Goal: Task Accomplishment & Management: Complete application form

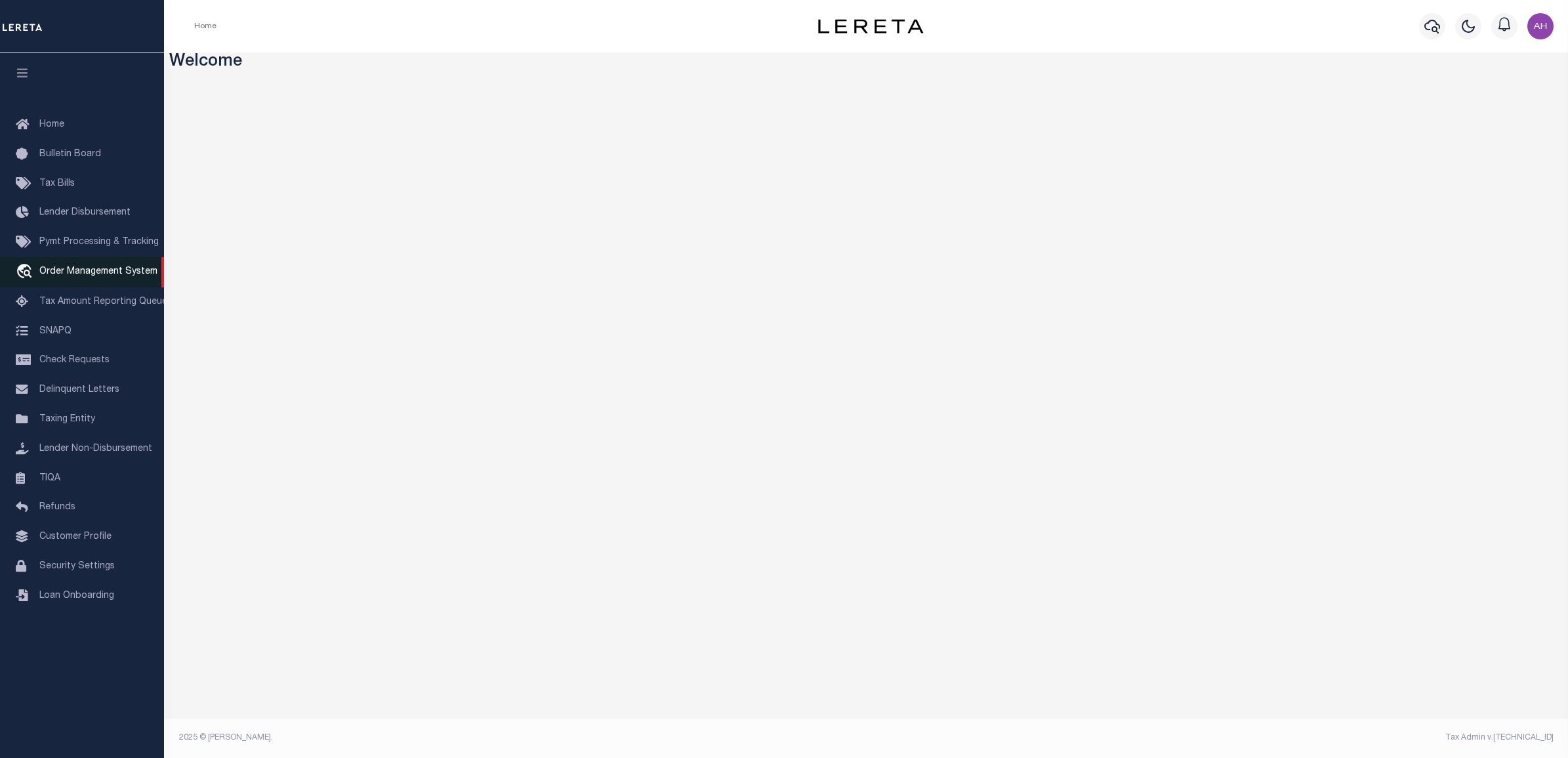
click at [137, 274] on span "Order Management System" at bounding box center [98, 272] width 118 height 9
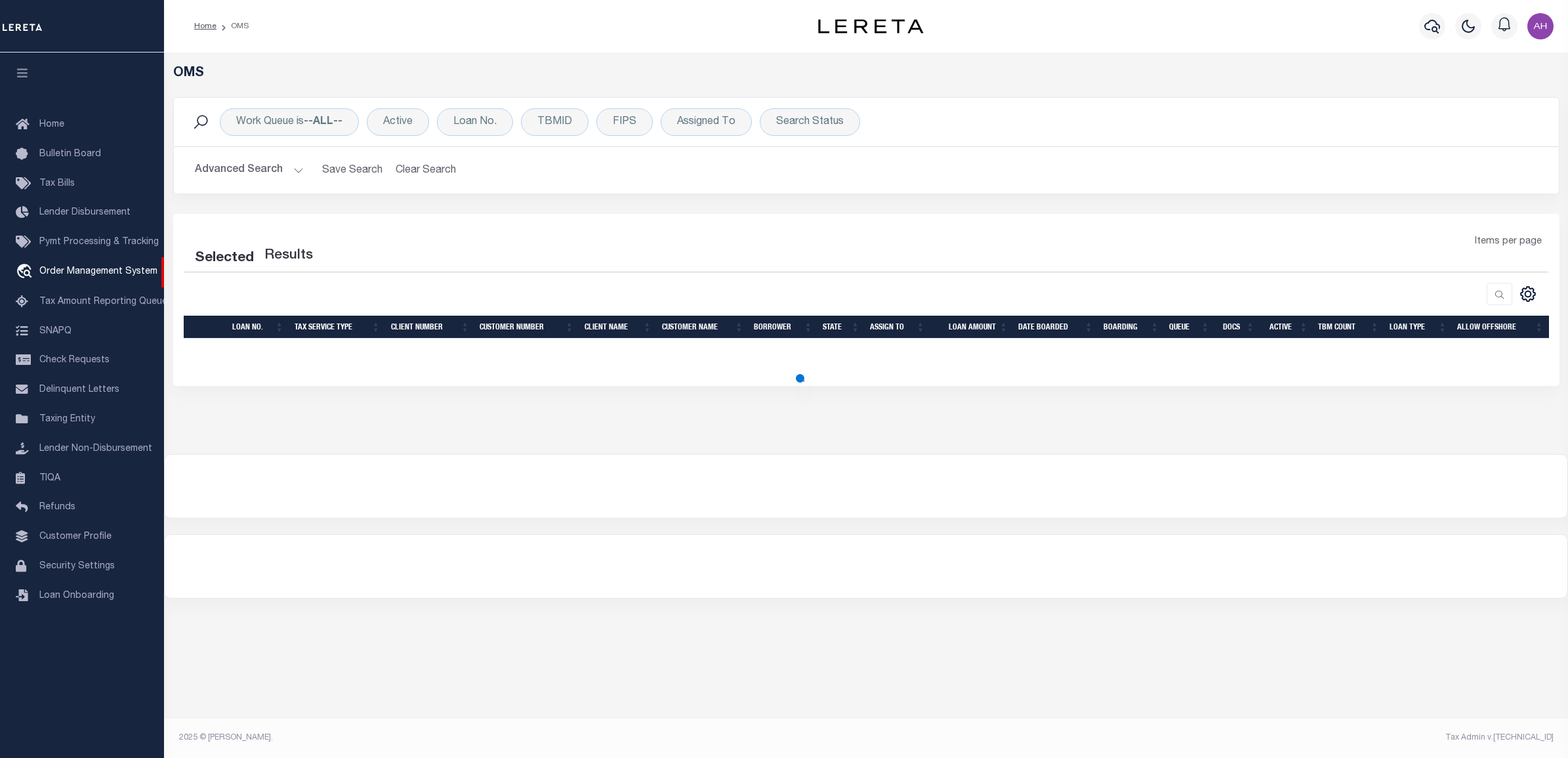
select select "200"
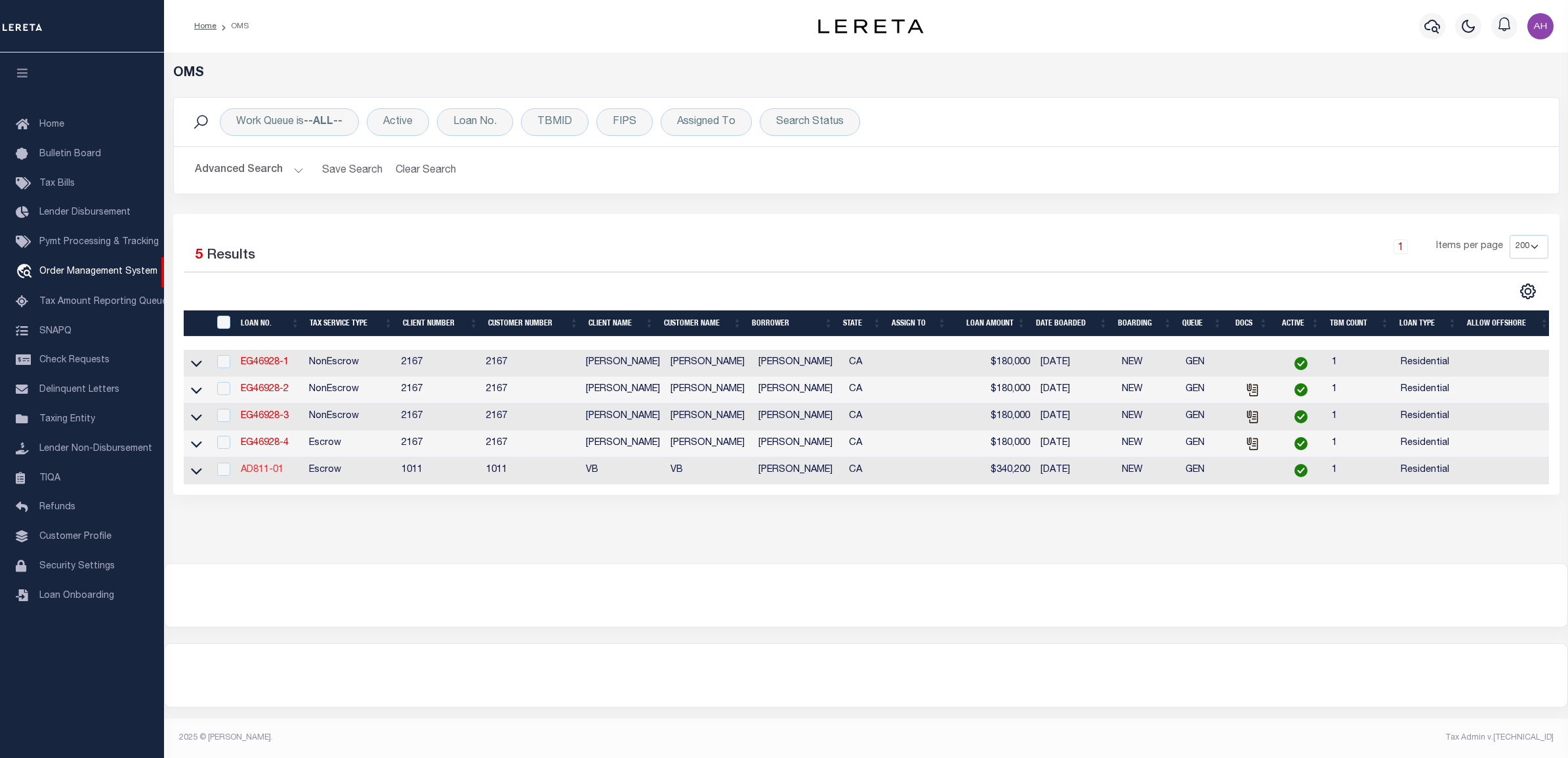
click at [263, 474] on link "AD811-01" at bounding box center [261, 470] width 42 height 9
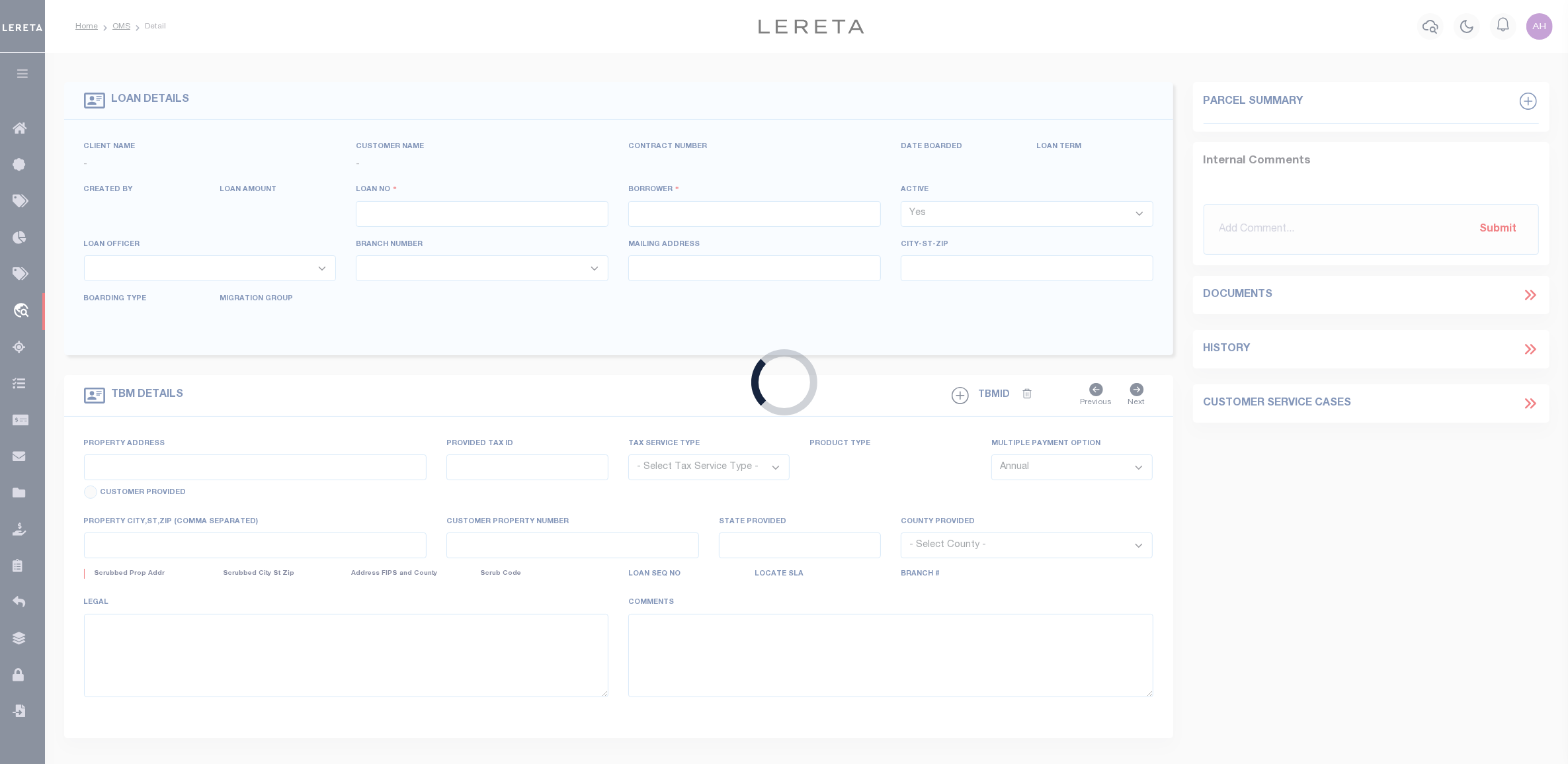
type input "AD811-01"
type input "[PERSON_NAME]"
select select
type input "12162 [PERSON_NAME] DR"
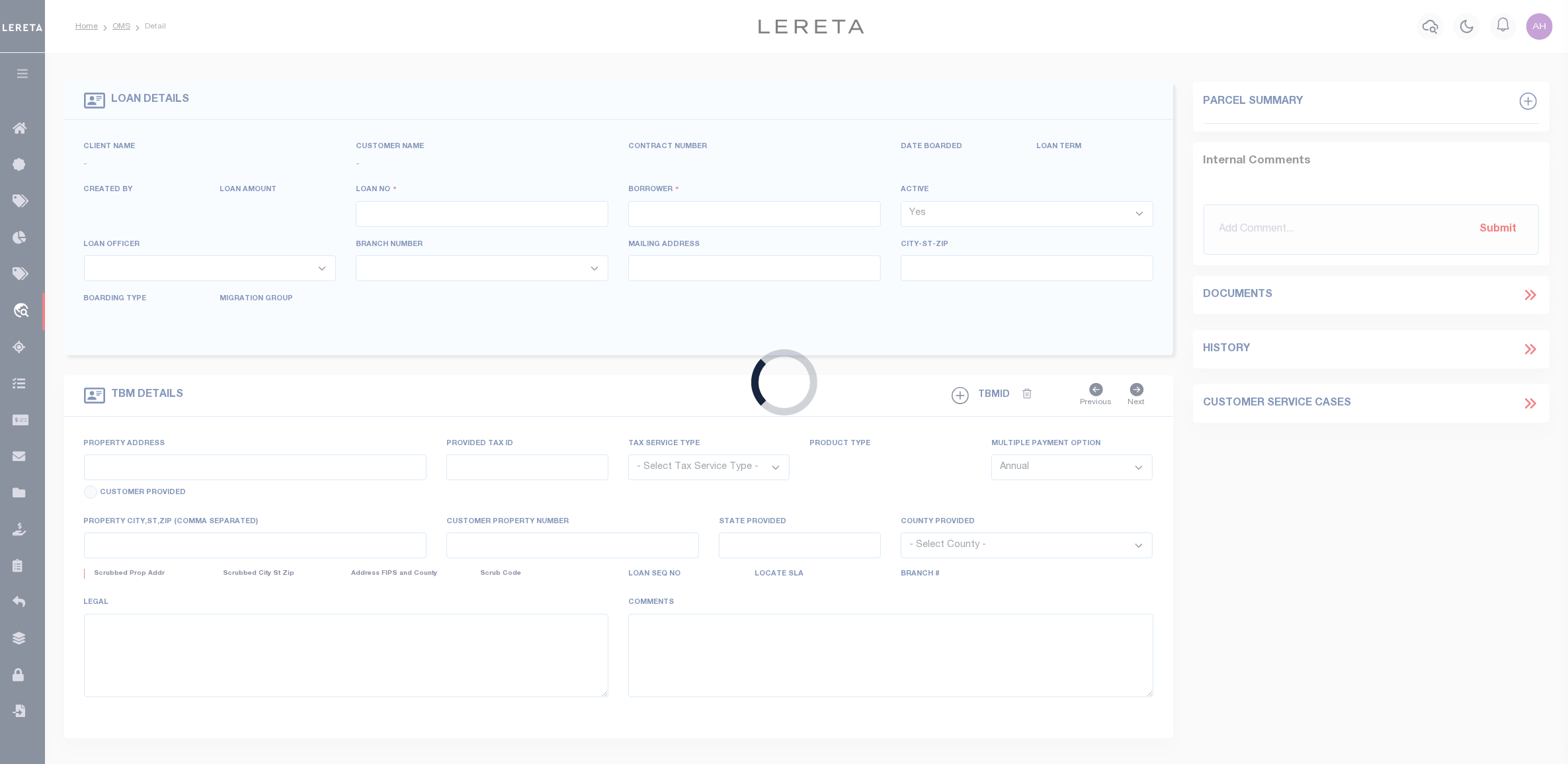
type input "[GEOGRAPHIC_DATA]-3931"
type input "[DATE]"
select select "10"
select select "Escrow"
select select "19653"
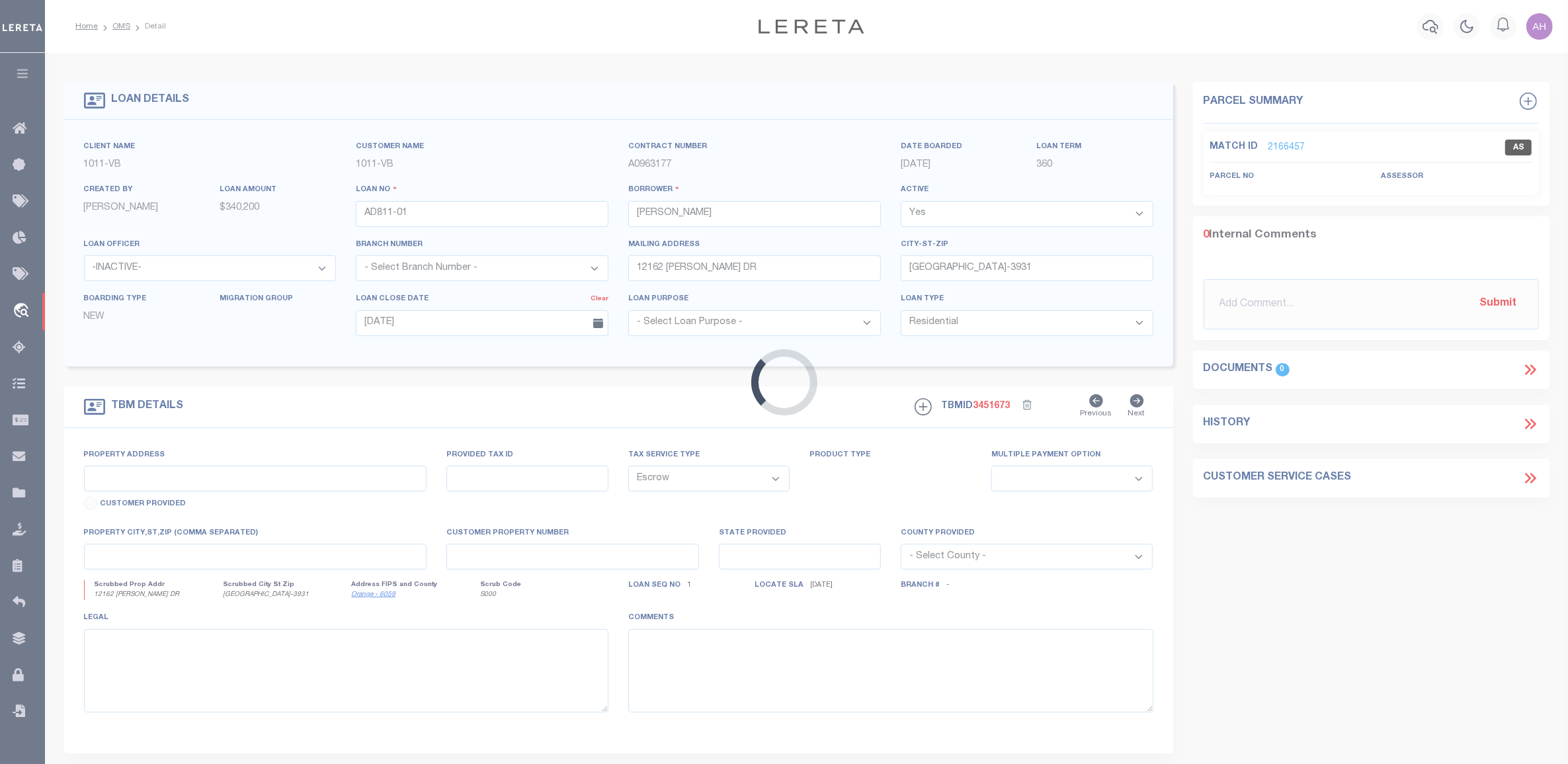
type input "12162 [PERSON_NAME] DR"
select select
type input "[GEOGRAPHIC_DATA]-3931"
type input "CA"
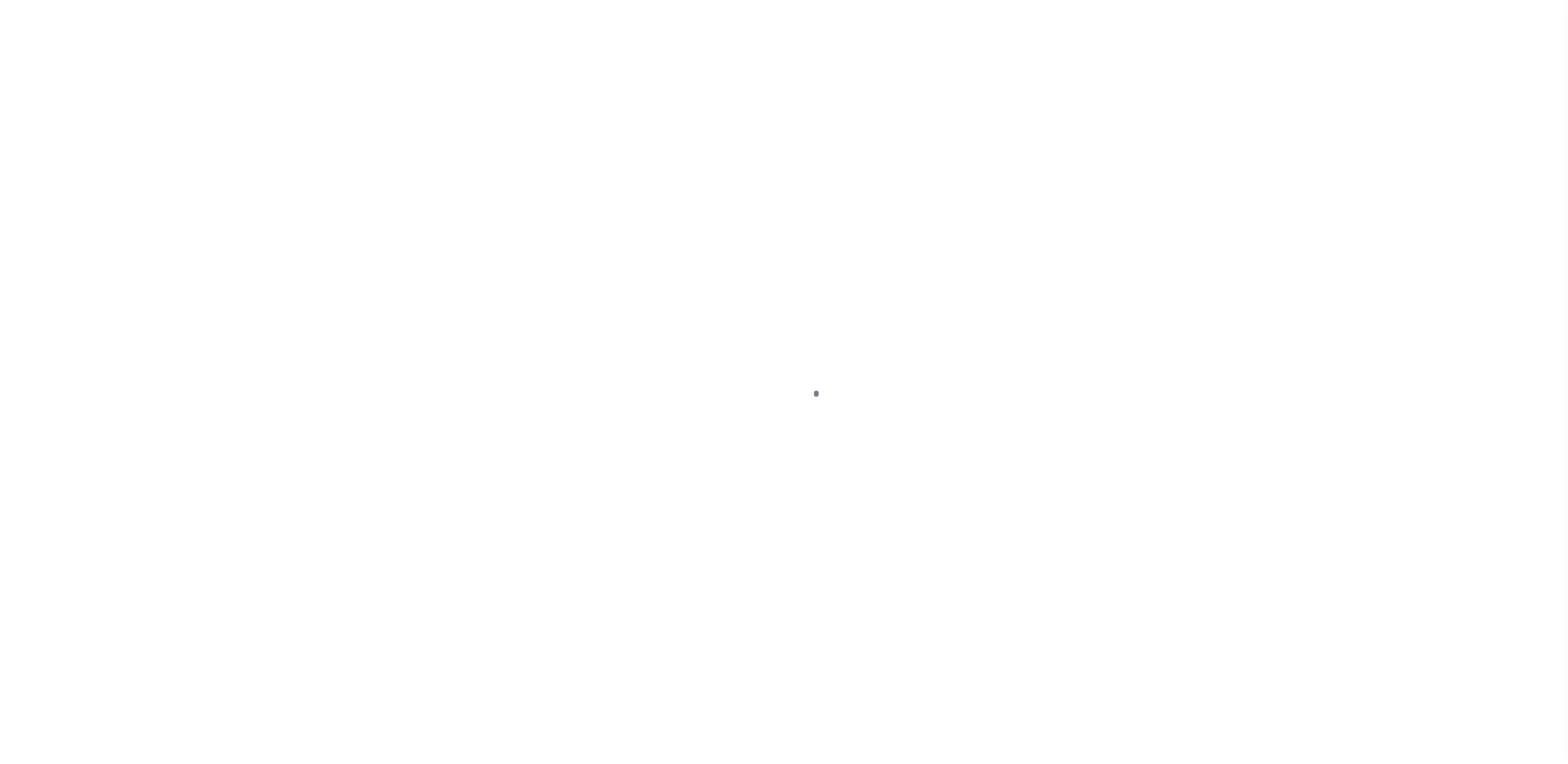
select select "10"
select select "Escrow"
type input "12162 [PERSON_NAME] DR"
select select
type input "[GEOGRAPHIC_DATA]-3931"
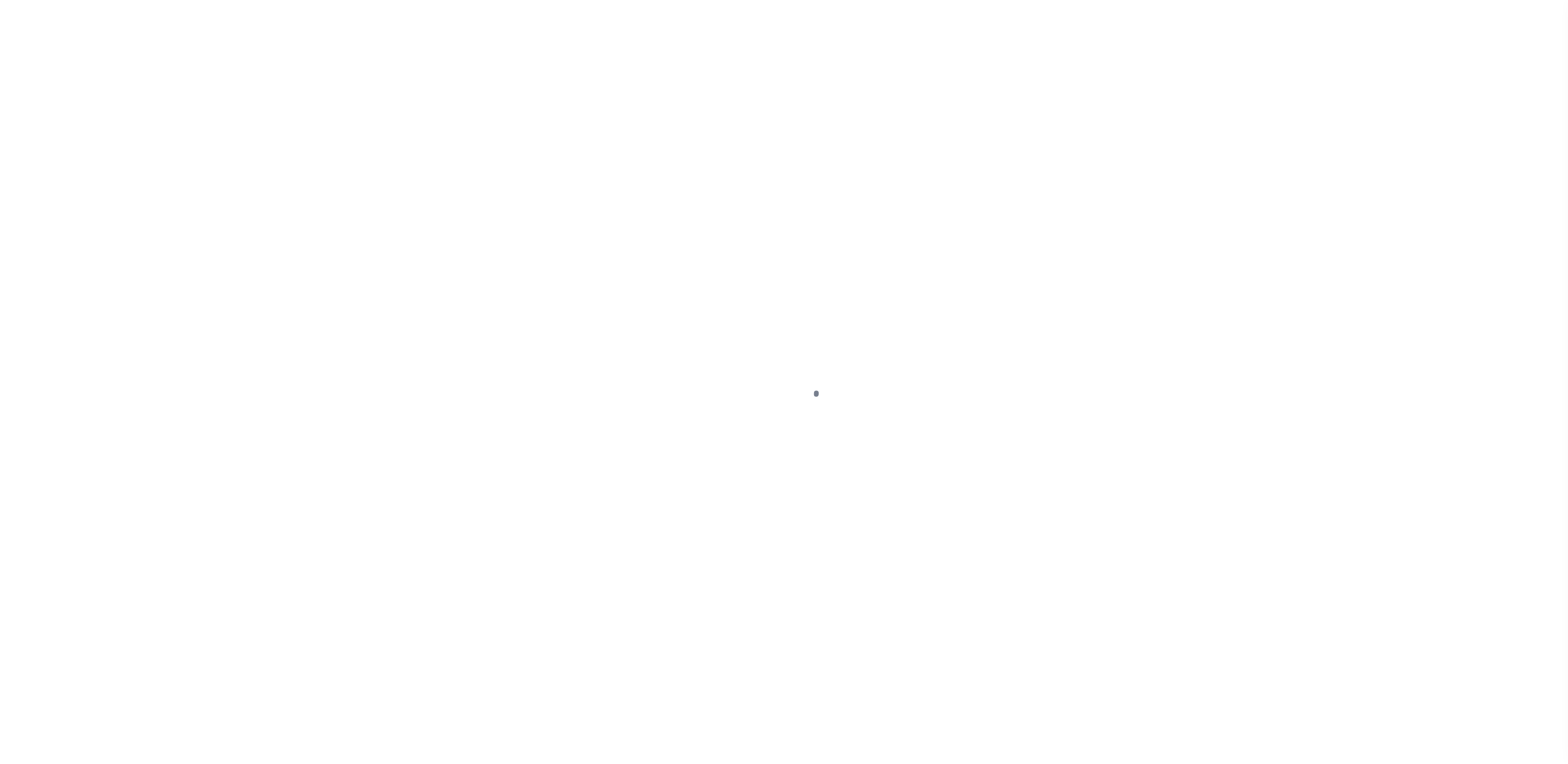
type input "CA"
select select "19653"
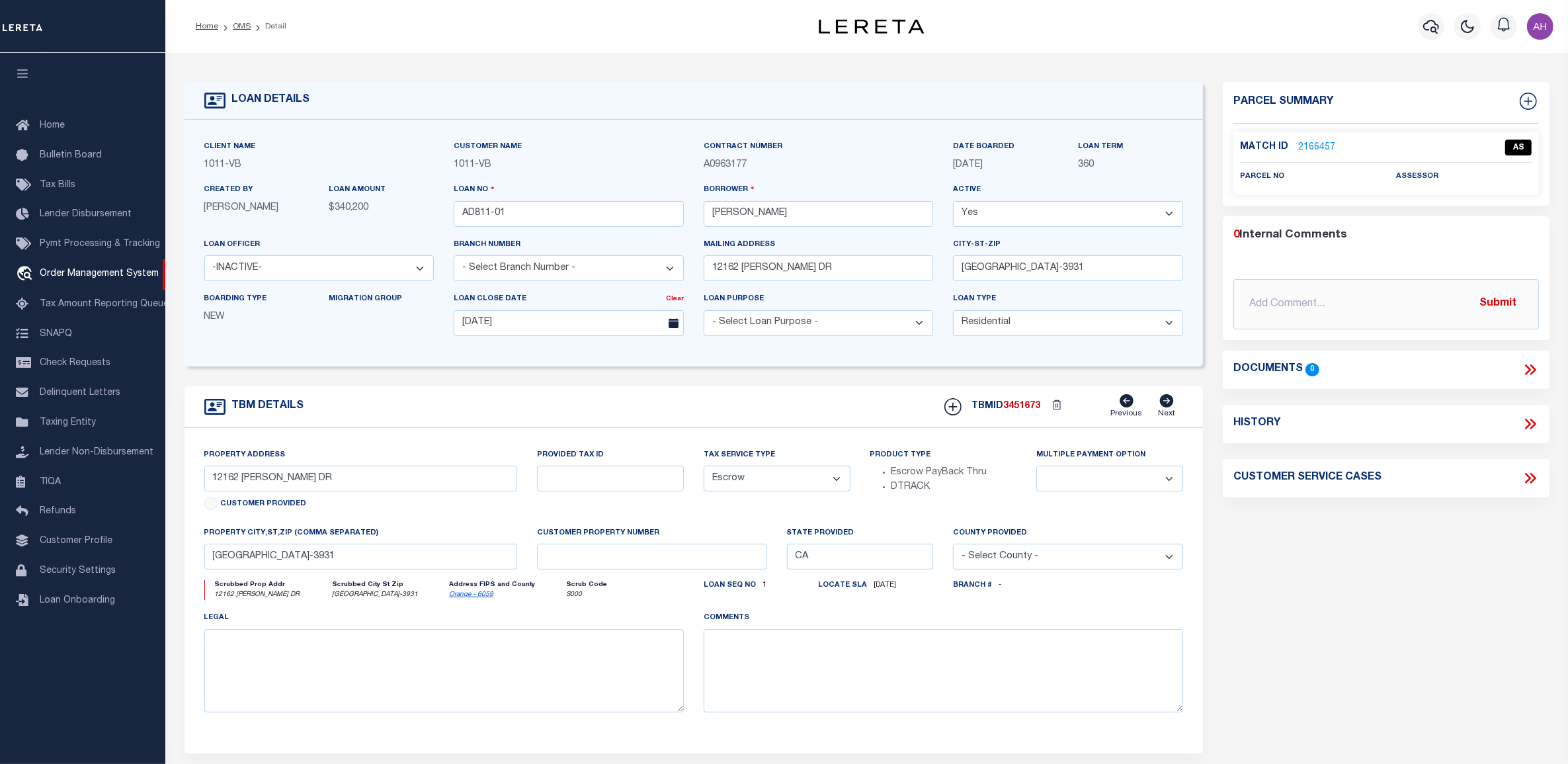
click at [653, 45] on div "Home OMS Detail Profile Sign out" at bounding box center [866, 26] width 1403 height 53
click at [781, 75] on div "LOAN DETAILS Client Name 1011 - VB Customer Name 1011 -" at bounding box center [866, 436] width 1385 height 739
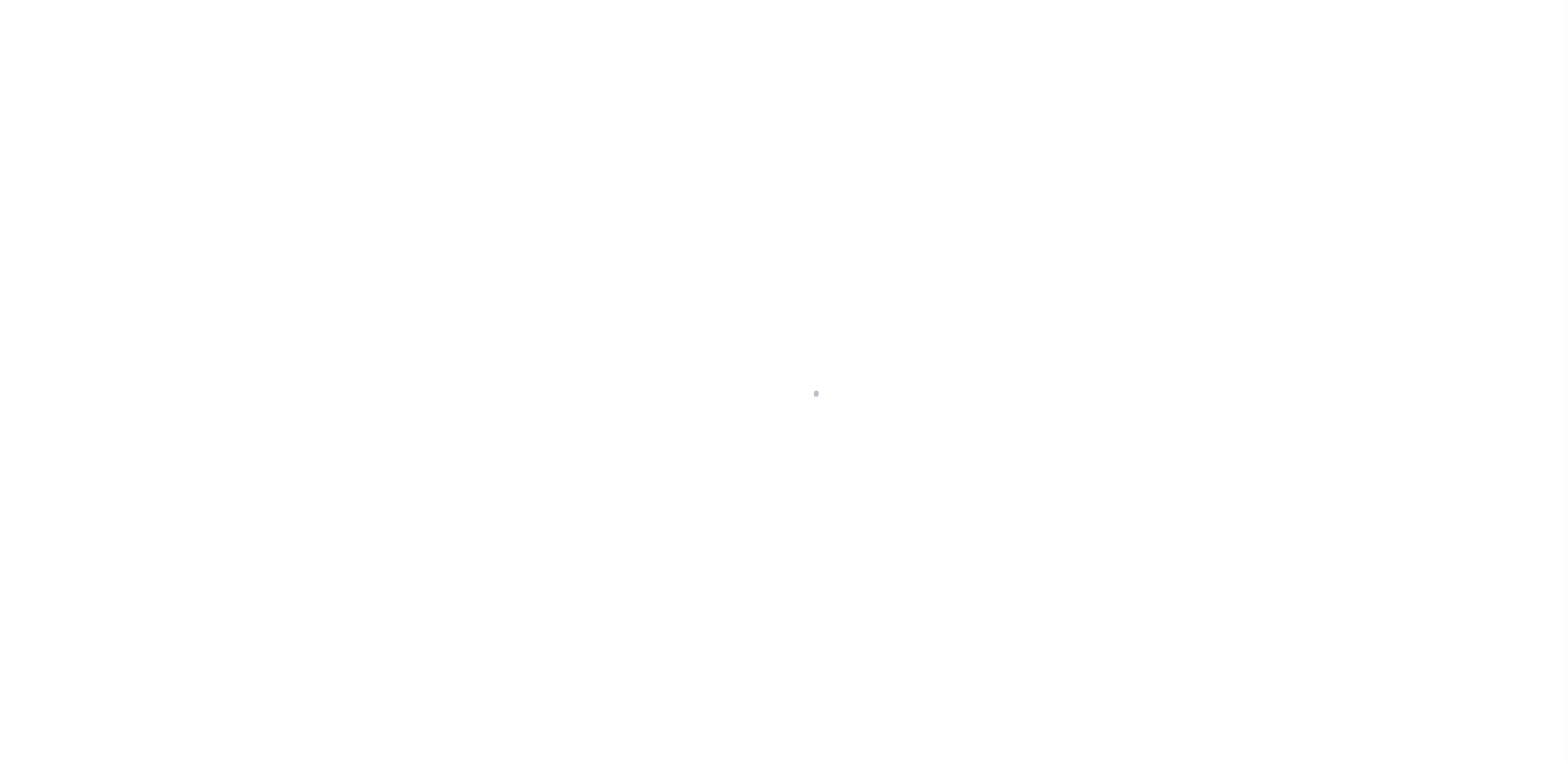
select select "19653"
select select "10"
select select "Escrow"
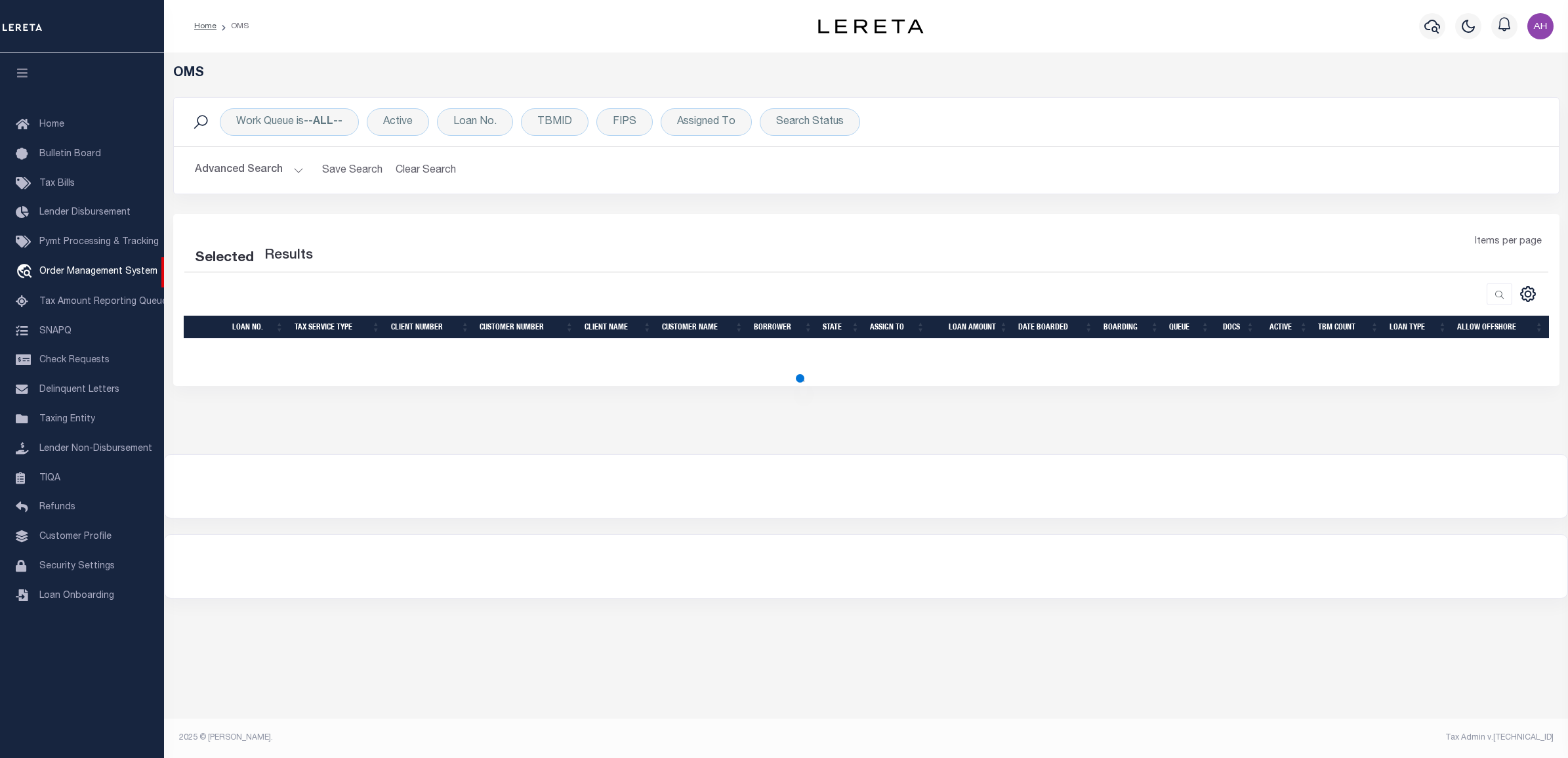
select select "200"
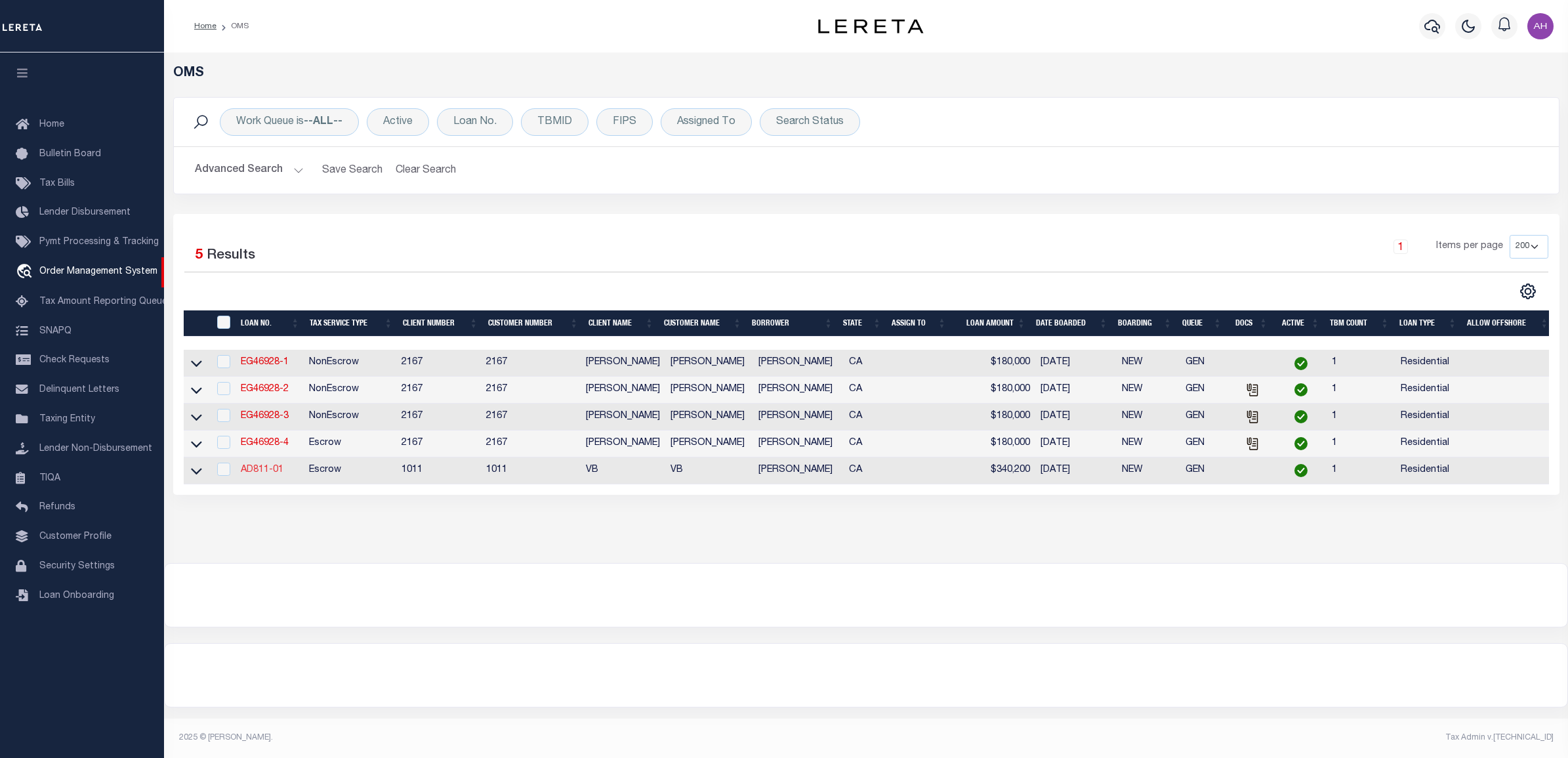
click at [273, 474] on link "AD811-01" at bounding box center [261, 470] width 42 height 9
type input "AD811-01"
type input "[PERSON_NAME]"
select select
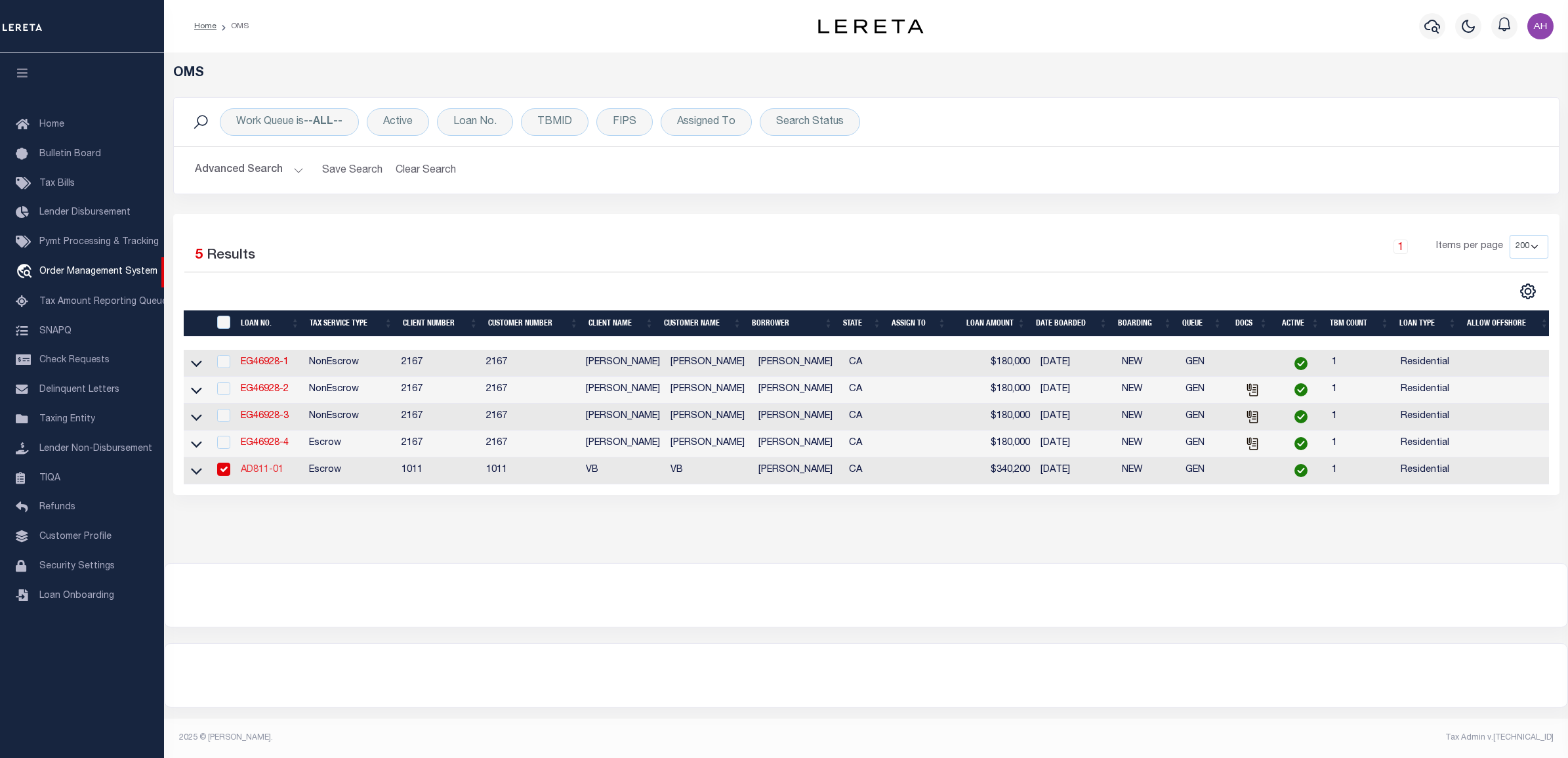
type input "12162 [PERSON_NAME] DR"
type input "[GEOGRAPHIC_DATA]-3931"
type input "[DATE]"
select select "10"
select select "Escrow"
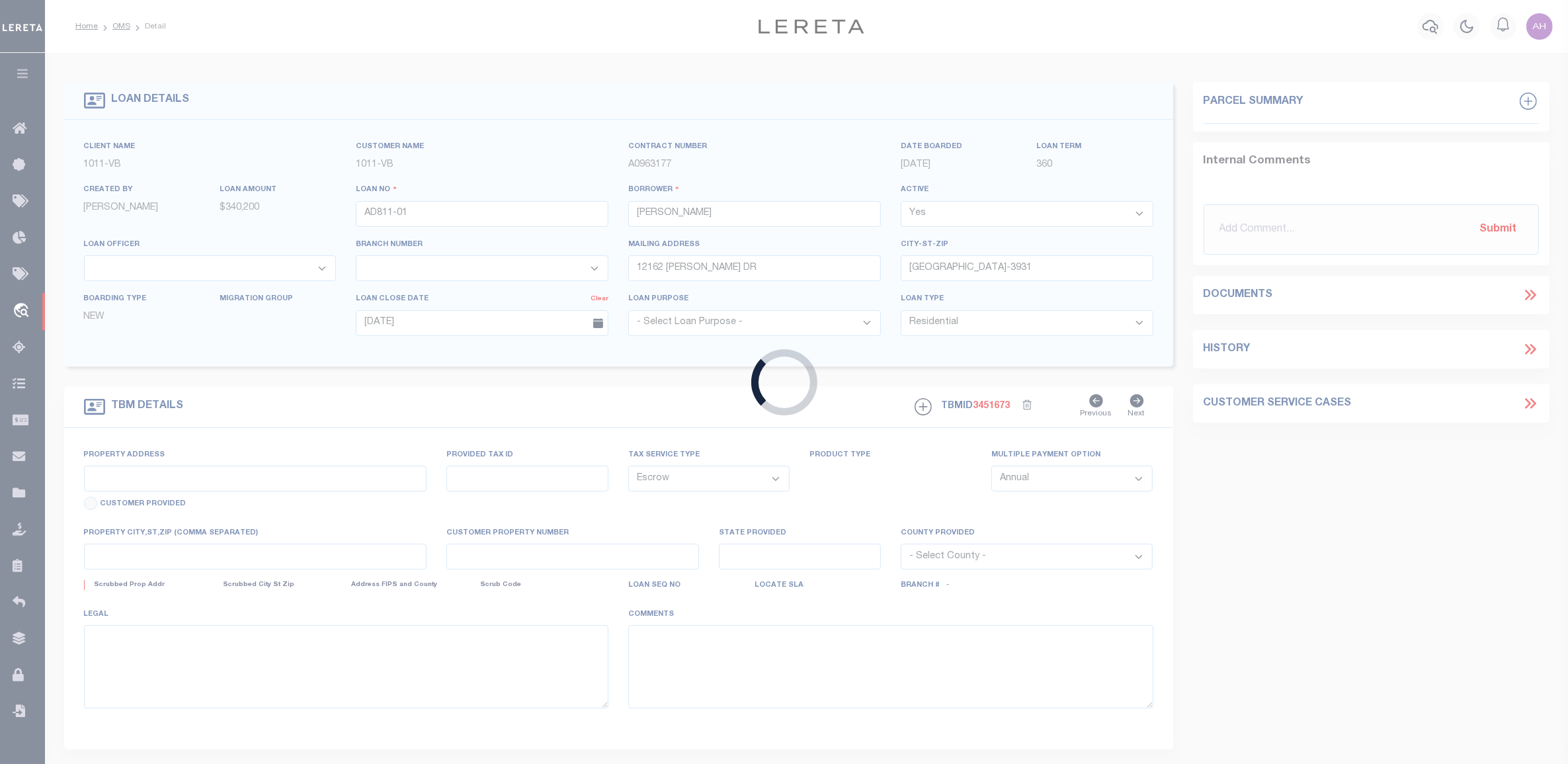
select select "19653"
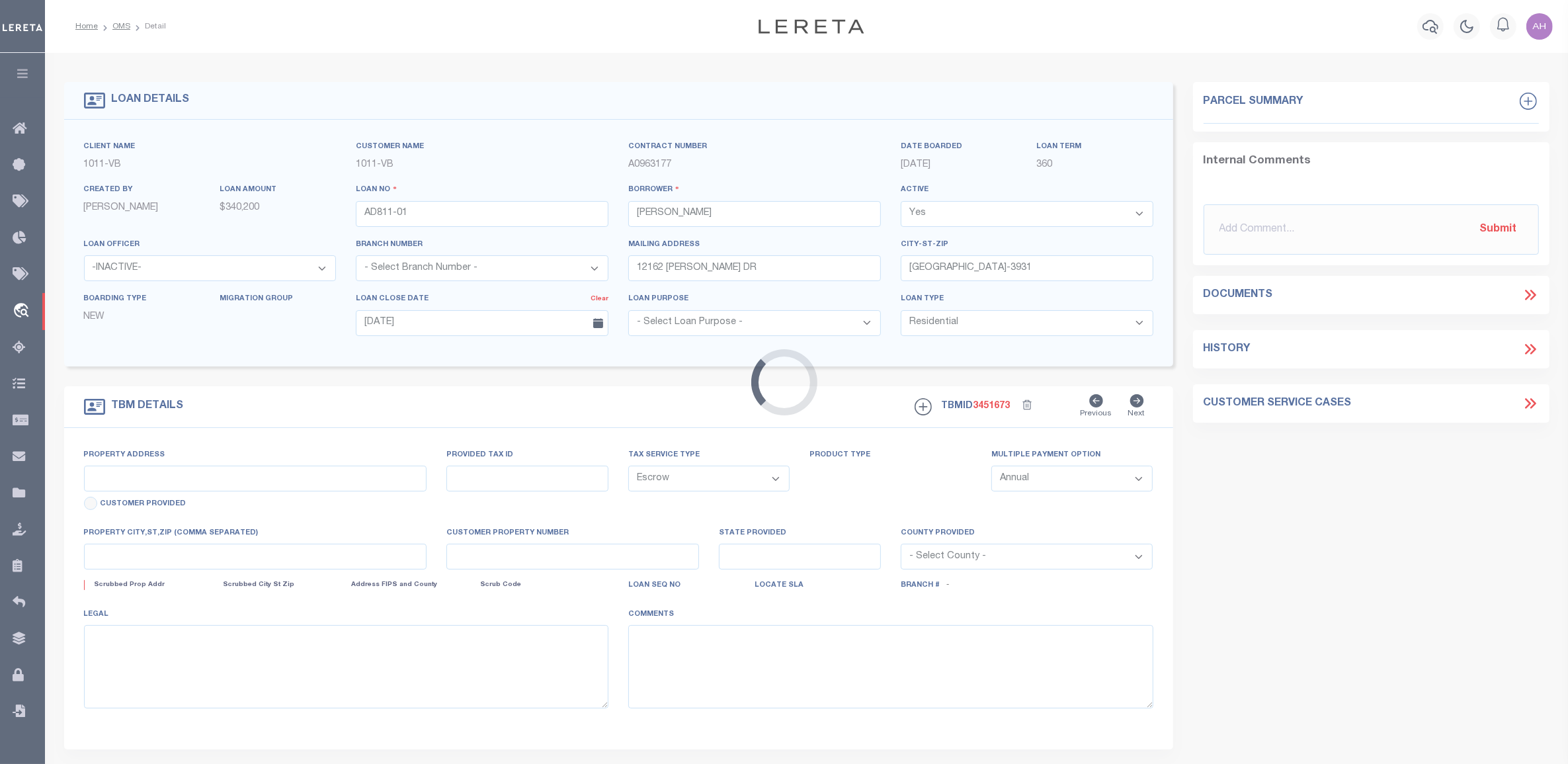
type input "12162 [PERSON_NAME] DR"
select select
type input "[GEOGRAPHIC_DATA]-3931"
type input "CA"
